Goal: Task Accomplishment & Management: Manage account settings

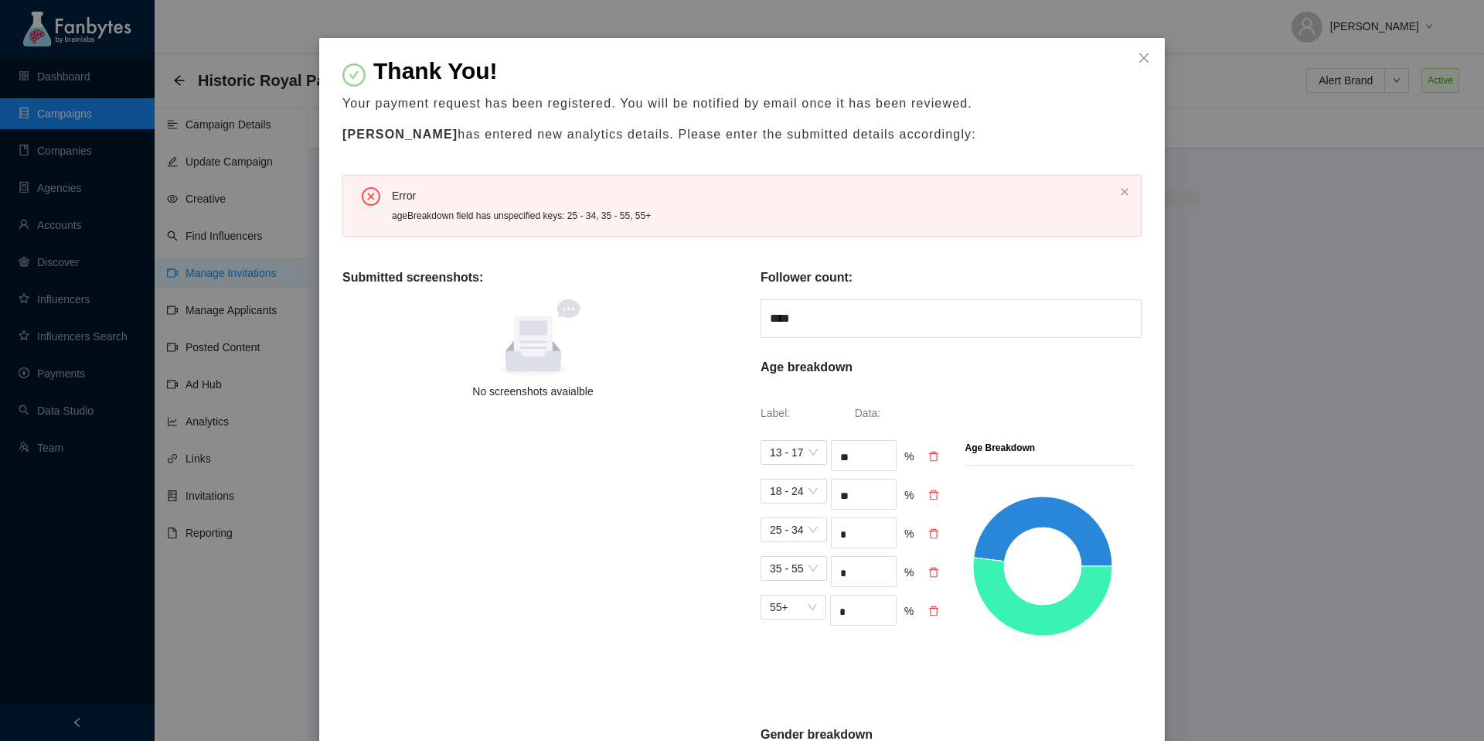
scroll to position [43, 0]
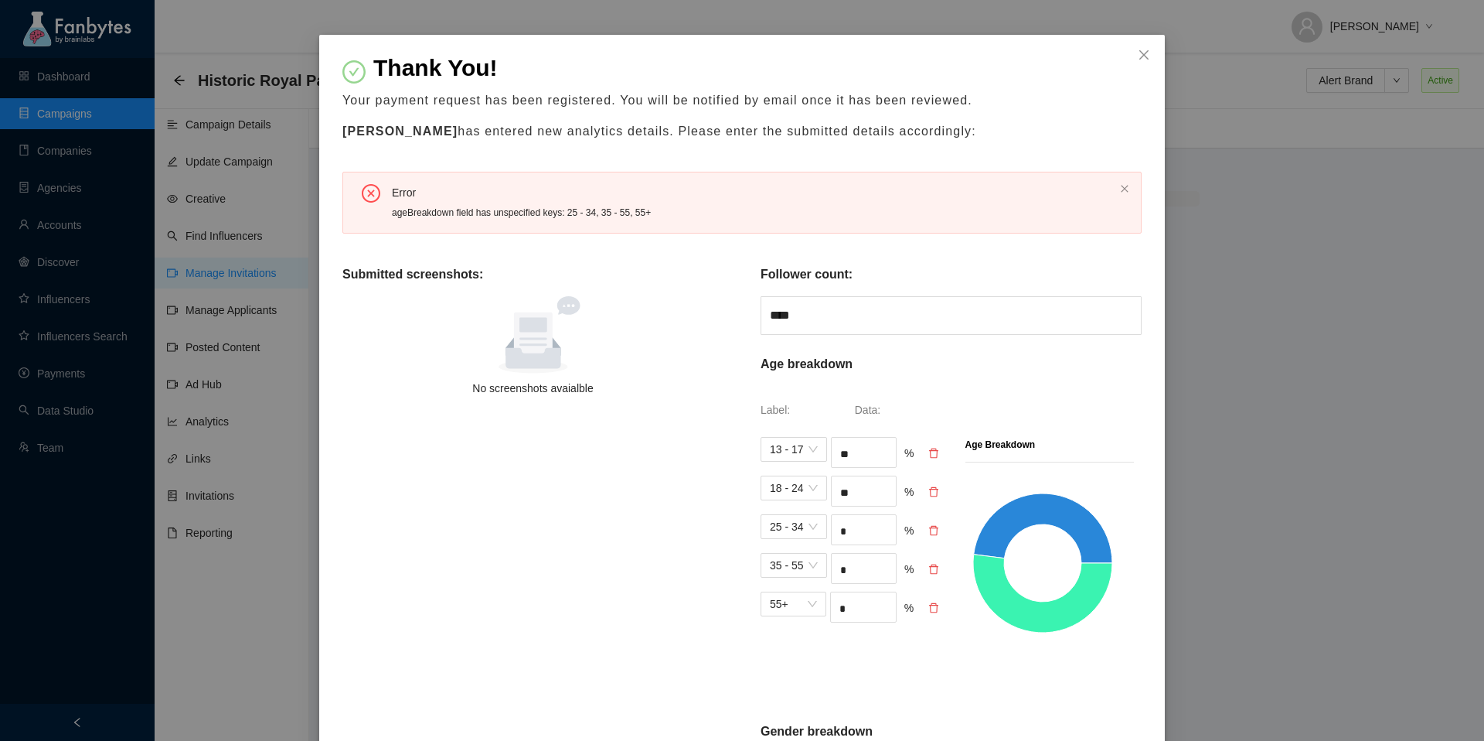
click at [934, 526] on icon "delete" at bounding box center [933, 531] width 9 height 10
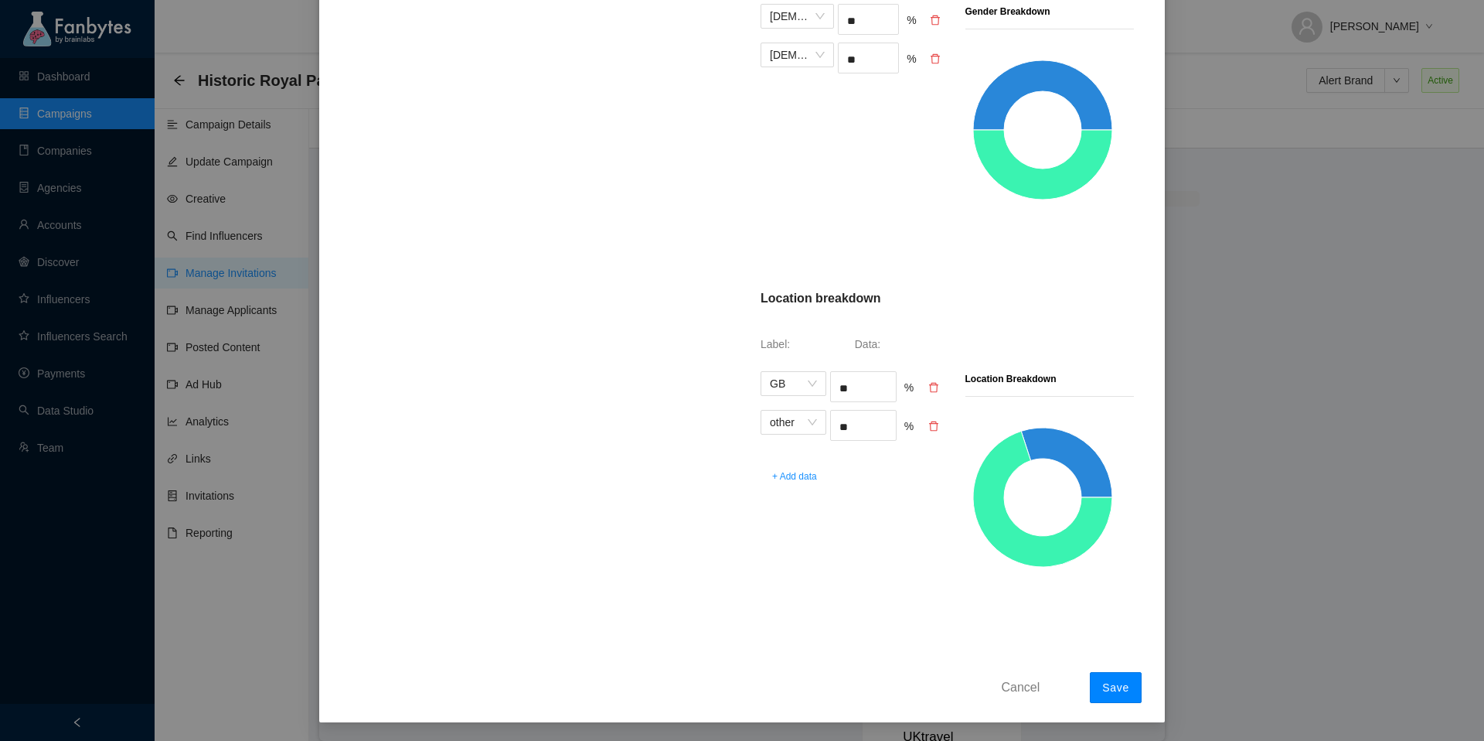
click at [1105, 682] on span "Save" at bounding box center [1115, 687] width 27 height 12
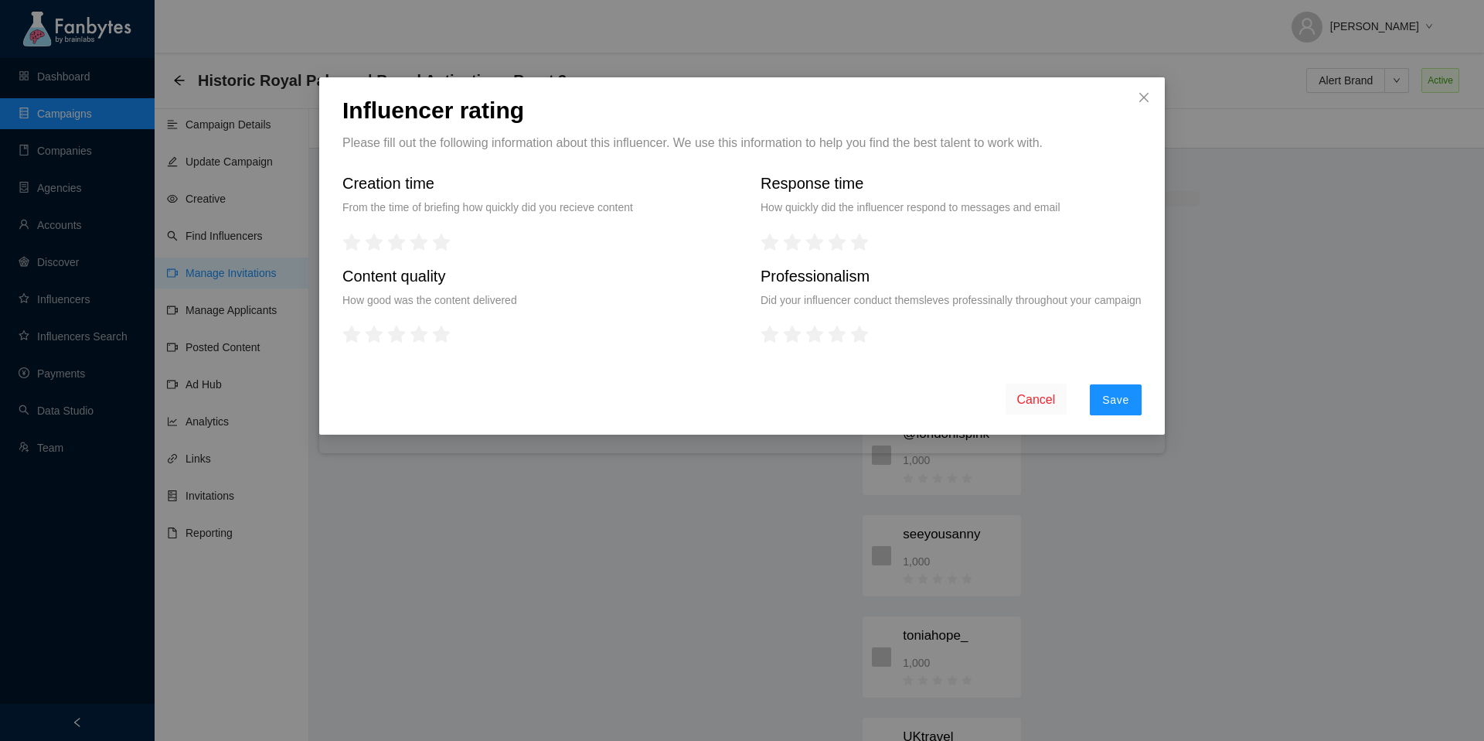
scroll to position [0, 0]
click at [1113, 407] on button "Save" at bounding box center [1116, 399] width 52 height 31
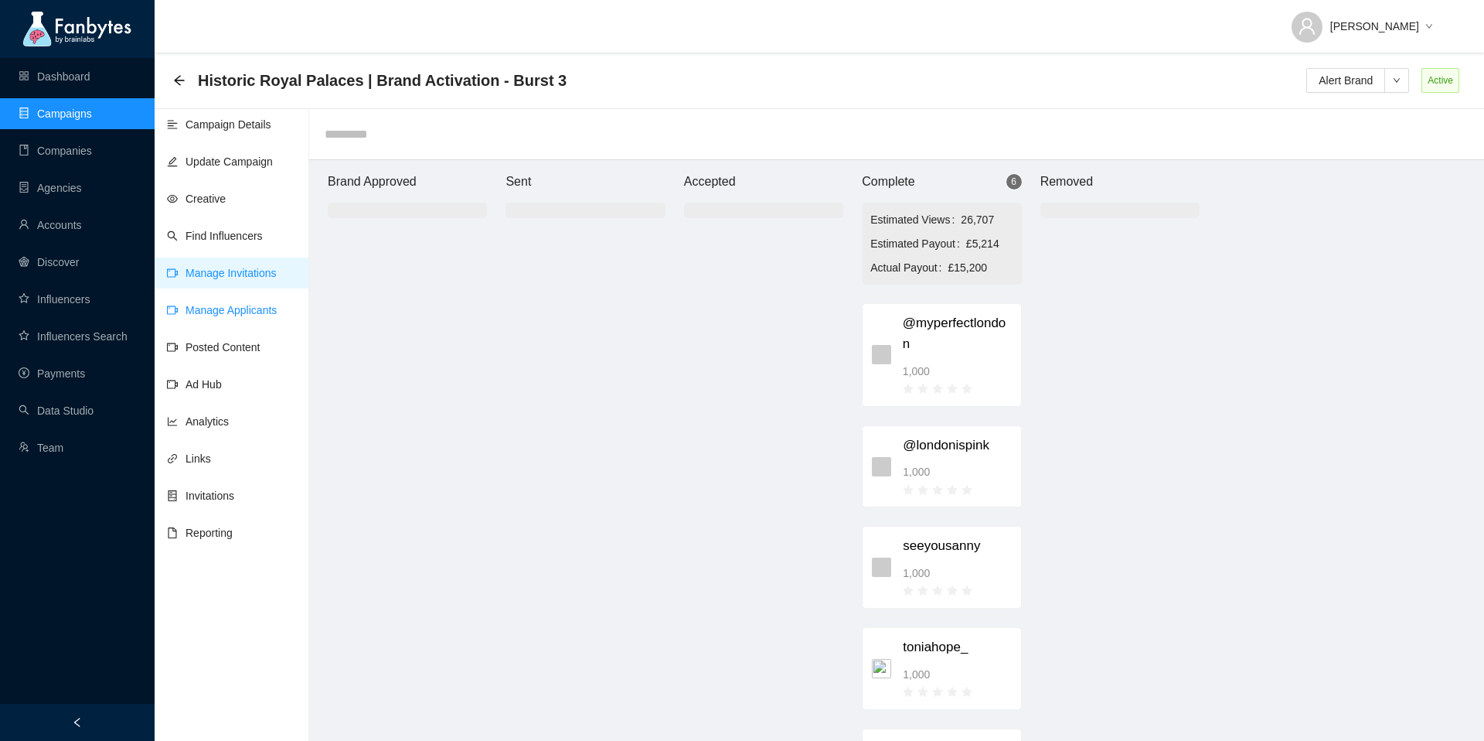
click at [247, 306] on link "Manage Applicants" at bounding box center [222, 310] width 110 height 12
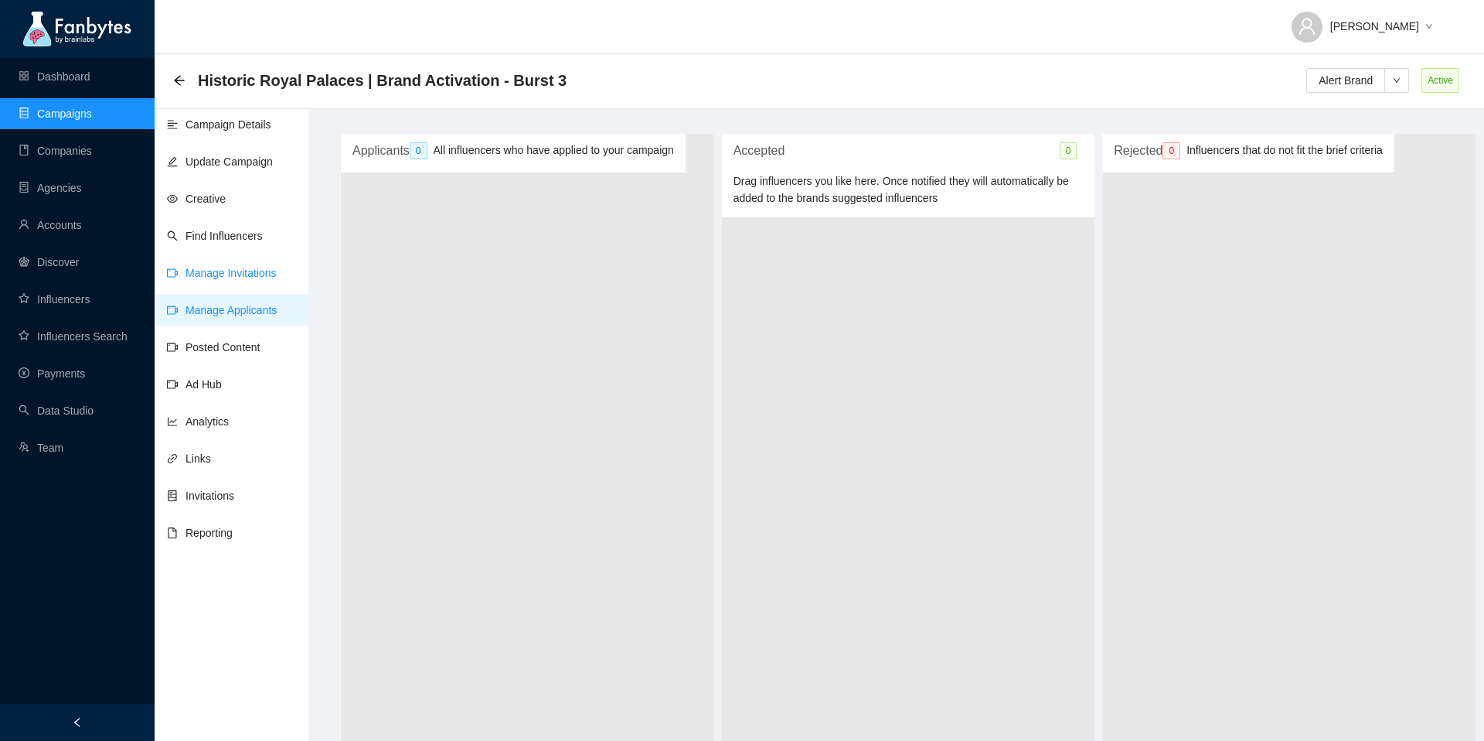
click at [243, 272] on link "Manage Invitations" at bounding box center [222, 273] width 110 height 12
